Goal: Transaction & Acquisition: Purchase product/service

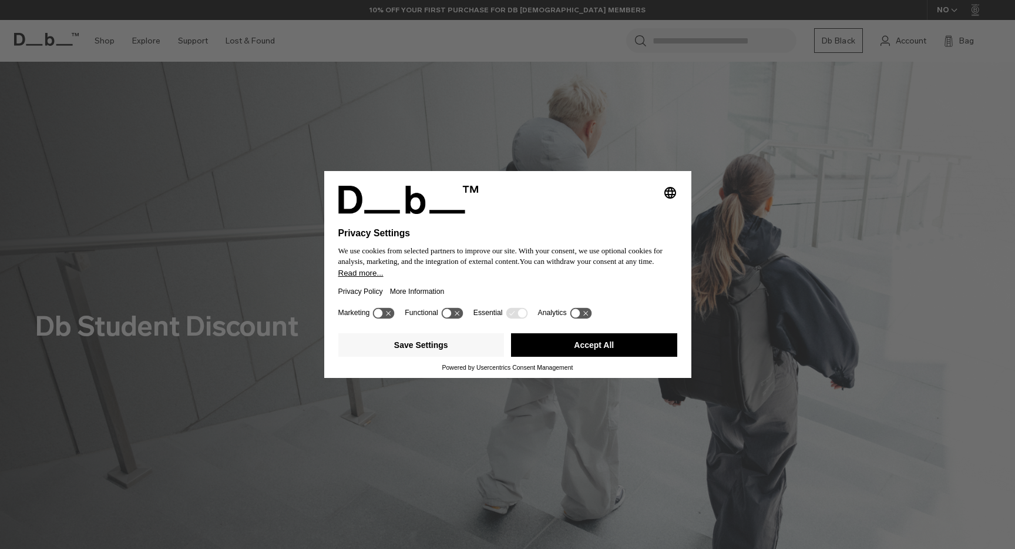
click at [612, 349] on button "Accept All" at bounding box center [594, 344] width 166 height 23
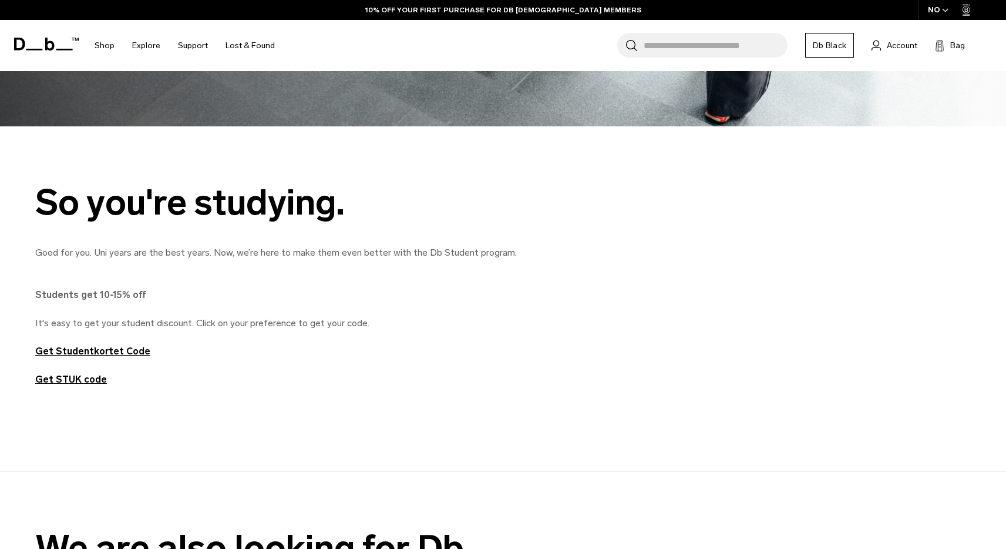
scroll to position [472, 0]
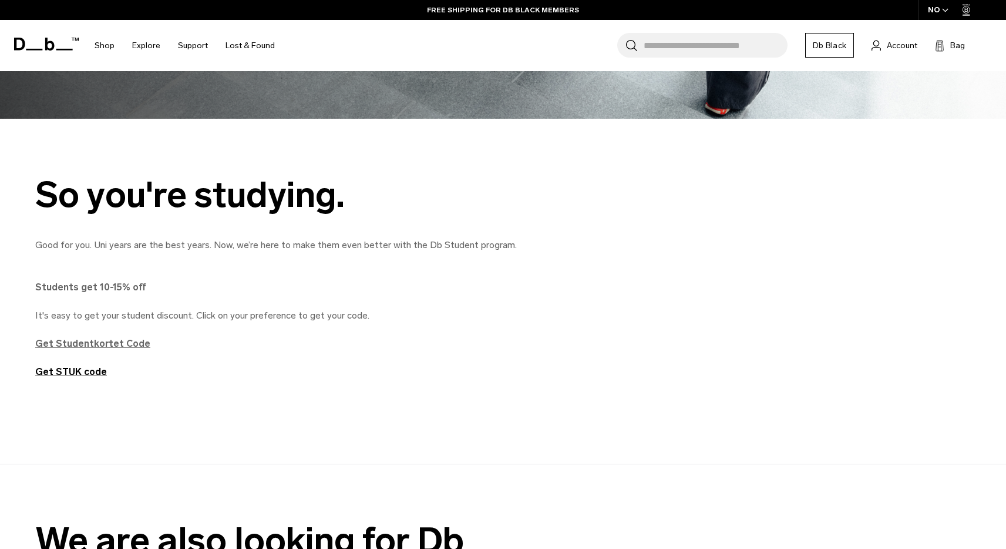
click at [86, 341] on strong "Get Studentkortet Code" at bounding box center [92, 343] width 115 height 11
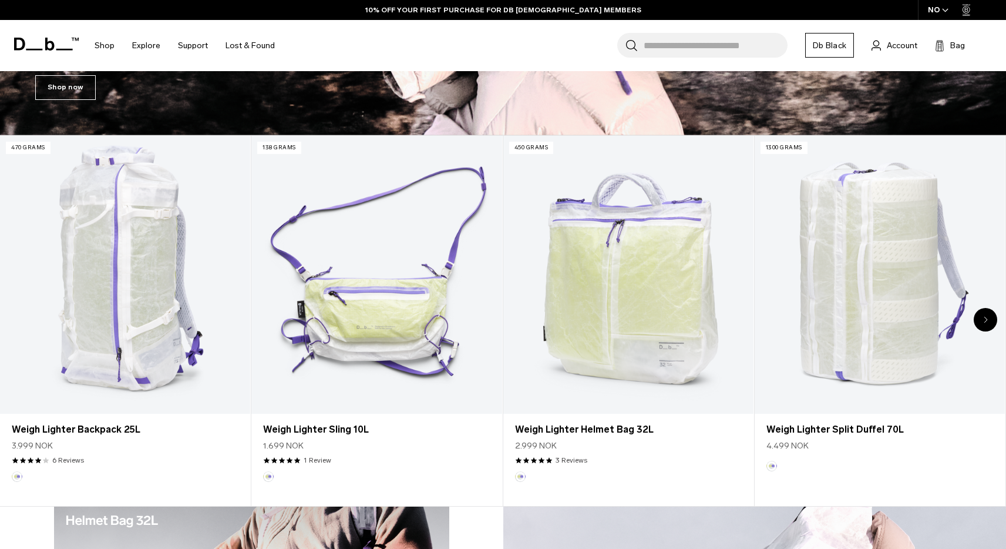
scroll to position [549, 0]
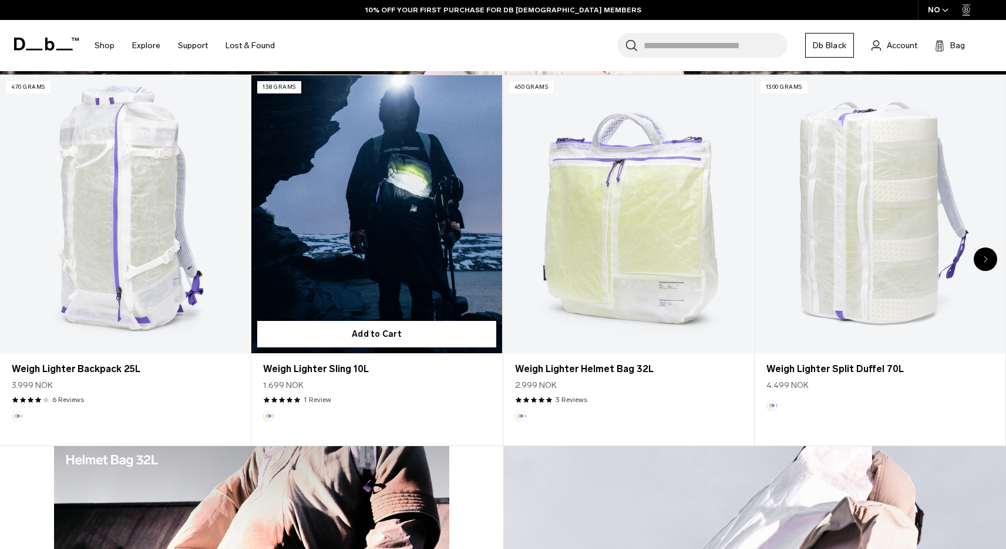
click at [354, 222] on link "Weigh Lighter Sling 10L" at bounding box center [376, 214] width 250 height 278
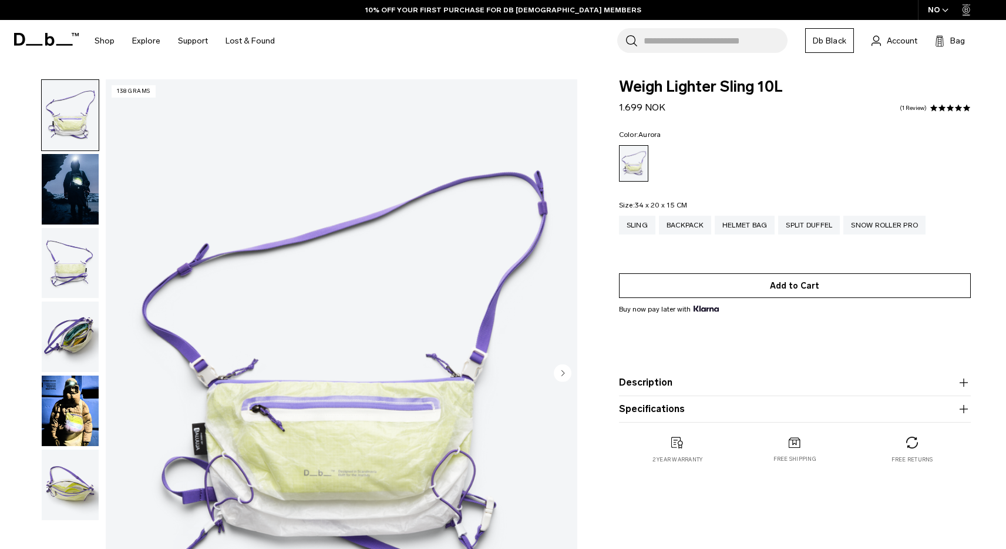
click at [766, 290] on button "Add to Cart" at bounding box center [795, 285] width 352 height 25
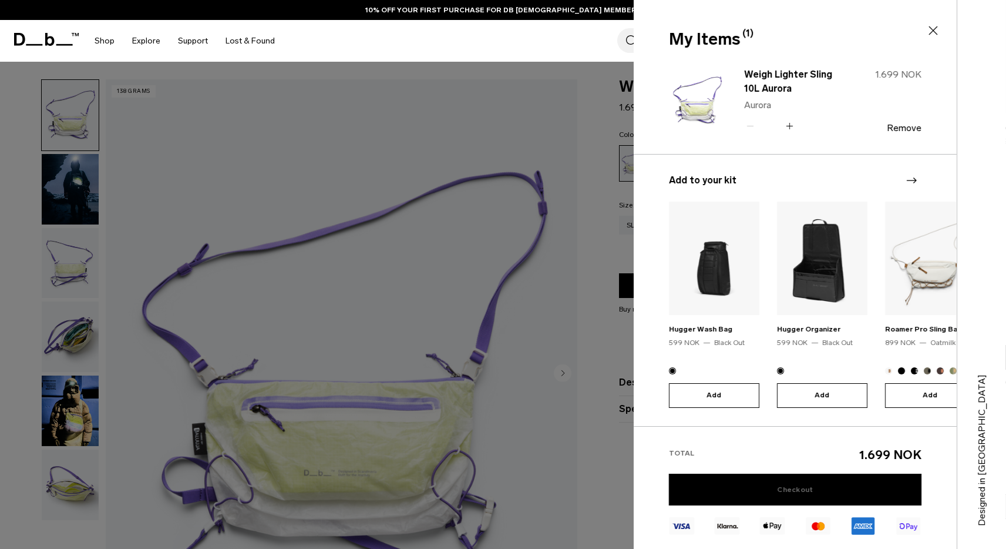
click at [774, 495] on link "Checkout" at bounding box center [795, 489] width 253 height 32
